Goal: Complete application form

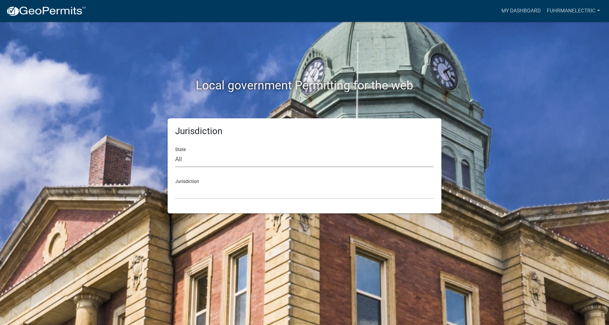
click at [265, 163] on select "All [US_STATE] [US_STATE] [US_STATE] [US_STATE] [US_STATE] [US_STATE] [US_STATE…" at bounding box center [304, 159] width 259 height 15
select select "[US_STATE]"
click at [175, 152] on select "All [US_STATE] [US_STATE] [US_STATE] [US_STATE] [US_STATE] [US_STATE] [US_STATE…" at bounding box center [304, 159] width 259 height 15
click at [235, 198] on select "City of [GEOGRAPHIC_DATA], [US_STATE] City of [GEOGRAPHIC_DATA], [US_STATE] Cit…" at bounding box center [304, 190] width 259 height 15
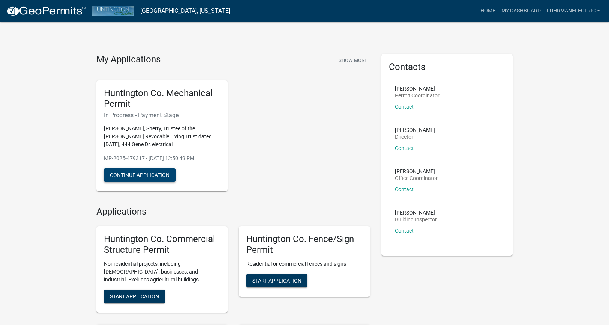
click at [170, 176] on button "Continue Application" at bounding box center [140, 175] width 72 height 14
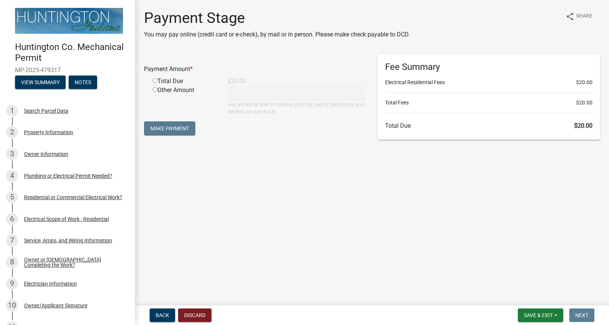
click at [153, 82] on input "radio" at bounding box center [155, 80] width 5 height 5
radio input "true"
type input "20"
click at [159, 131] on button "Make Payment" at bounding box center [169, 128] width 51 height 14
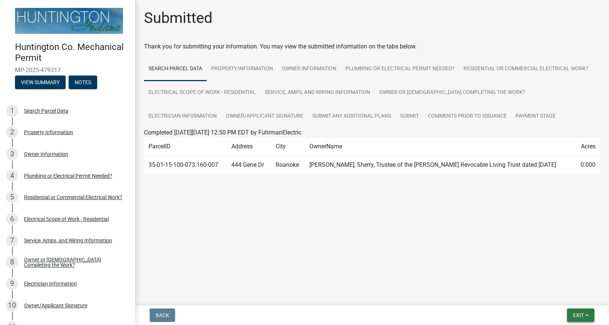
click at [586, 314] on button "Exit" at bounding box center [580, 315] width 27 height 14
click at [568, 299] on button "Save & Exit" at bounding box center [565, 295] width 60 height 18
